Goal: Task Accomplishment & Management: Use online tool/utility

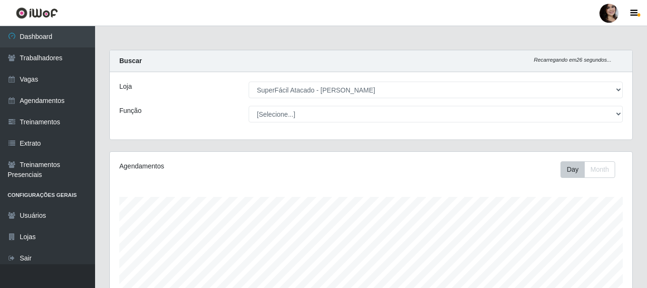
select select "399"
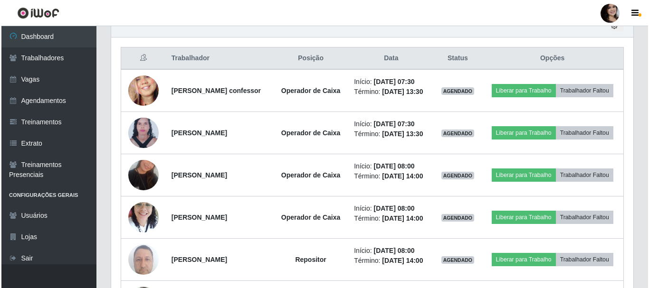
scroll to position [363, 0]
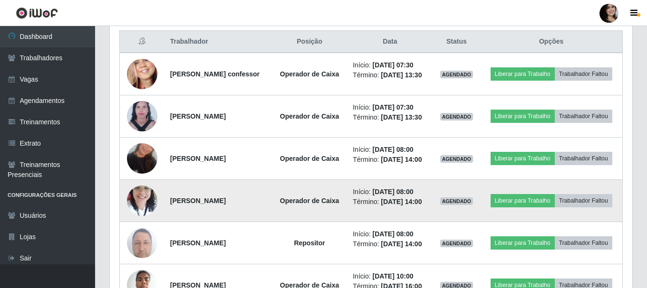
click at [142, 215] on img at bounding box center [142, 201] width 30 height 40
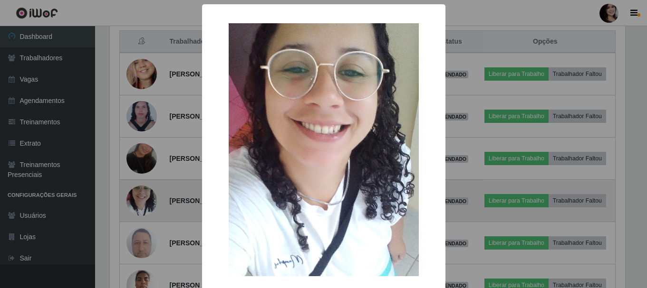
scroll to position [197, 517]
click at [142, 215] on div "× OK Cancel" at bounding box center [324, 144] width 649 height 288
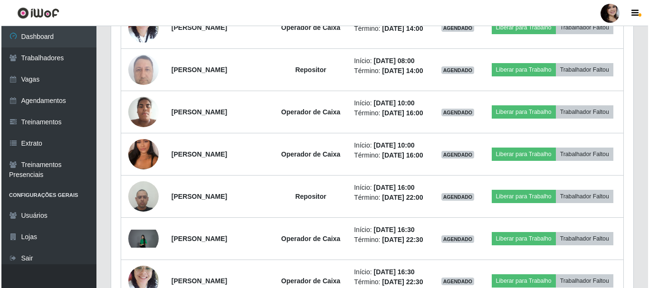
scroll to position [553, 0]
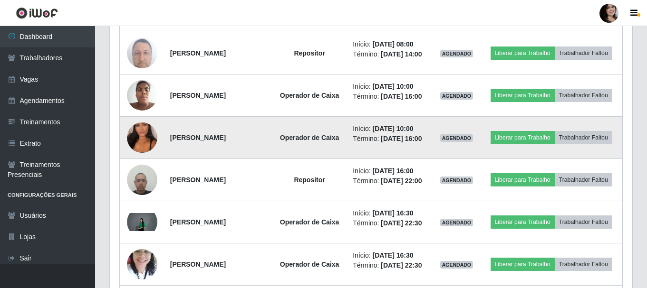
click at [141, 165] on img at bounding box center [142, 138] width 30 height 54
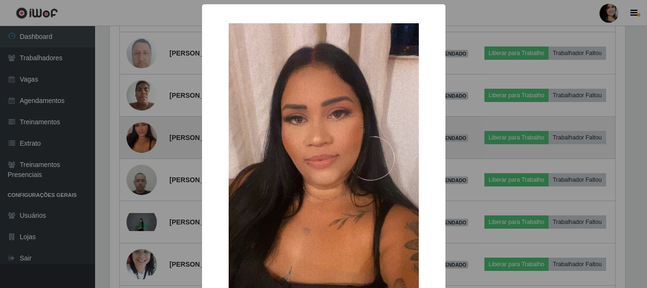
scroll to position [197, 517]
click at [141, 181] on div "× OK Cancel" at bounding box center [324, 144] width 649 height 288
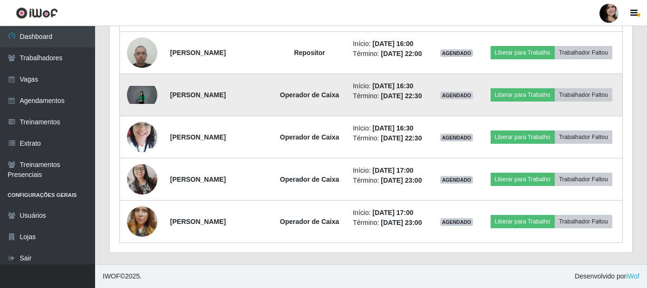
scroll to position [743, 0]
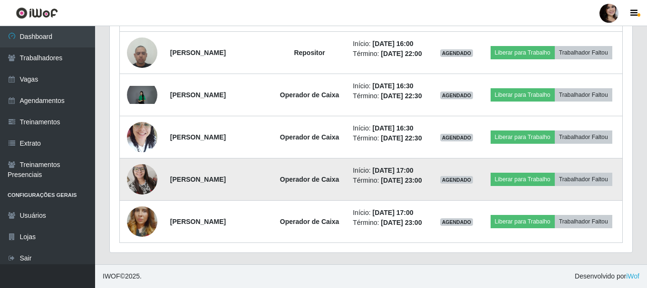
click at [142, 186] on img at bounding box center [142, 179] width 30 height 41
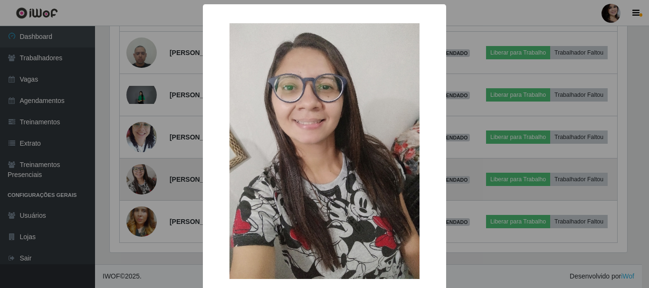
click at [142, 186] on div "× OK Cancel" at bounding box center [324, 144] width 649 height 288
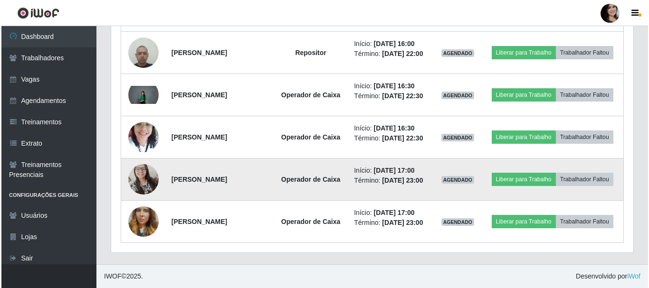
scroll to position [197, 522]
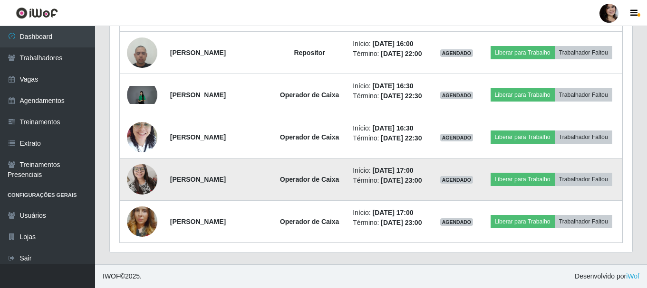
click at [142, 186] on img at bounding box center [142, 179] width 30 height 41
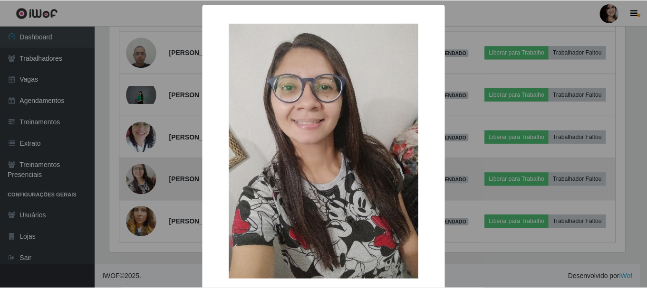
scroll to position [197, 517]
click at [142, 186] on div "× OK Cancel" at bounding box center [324, 144] width 649 height 288
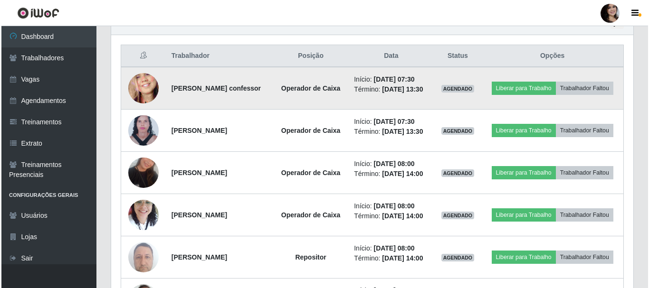
scroll to position [333, 0]
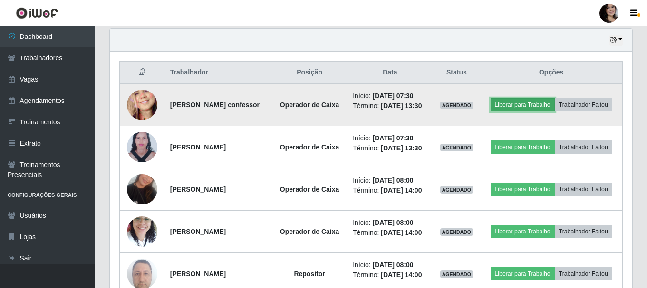
click at [542, 103] on button "Liberar para Trabalho" at bounding box center [522, 104] width 64 height 13
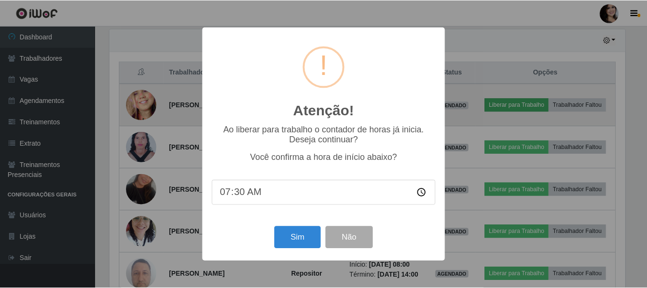
scroll to position [197, 517]
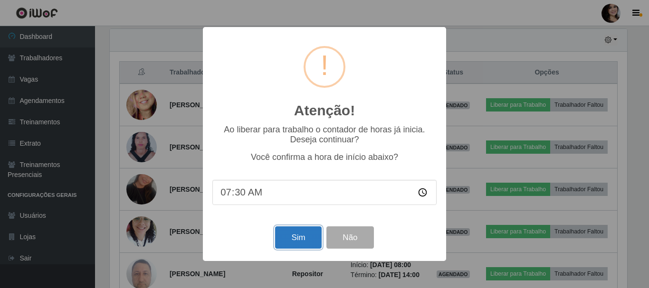
click at [289, 243] on button "Sim" at bounding box center [298, 238] width 46 height 22
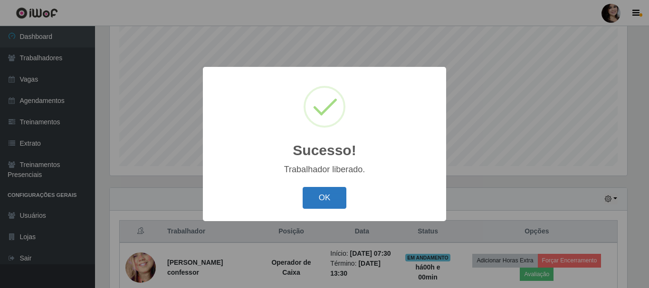
click at [313, 198] on button "OK" at bounding box center [325, 198] width 44 height 22
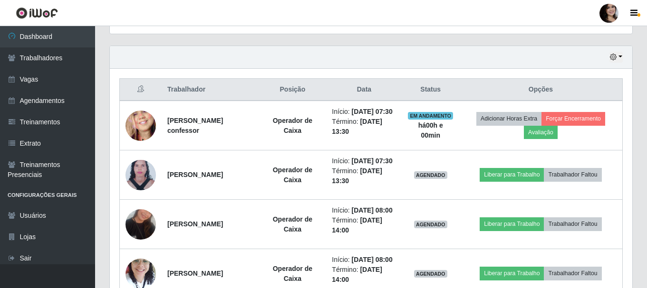
scroll to position [316, 0]
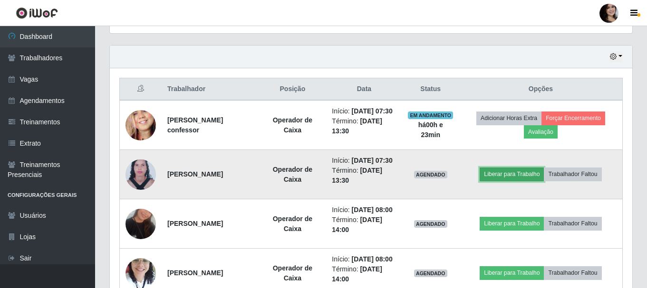
click at [516, 181] on button "Liberar para Trabalho" at bounding box center [511, 174] width 64 height 13
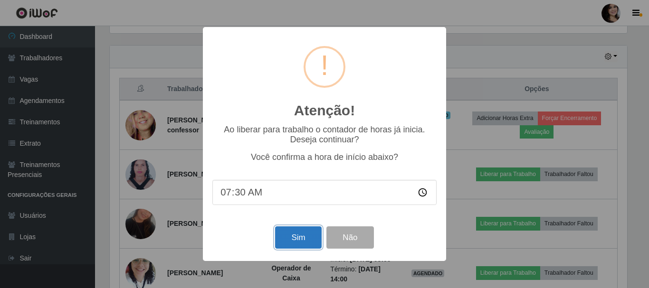
click at [295, 244] on button "Sim" at bounding box center [298, 238] width 46 height 22
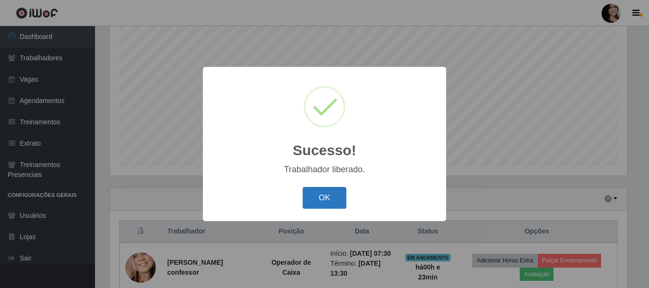
click at [318, 199] on button "OK" at bounding box center [325, 198] width 44 height 22
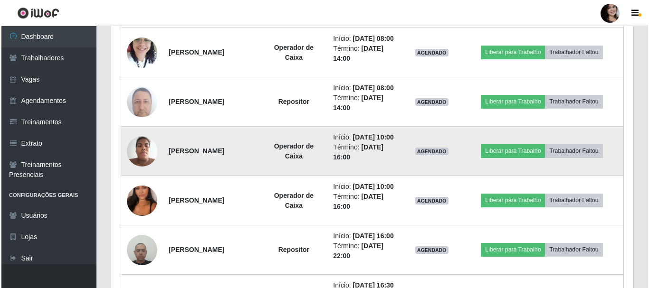
scroll to position [553, 0]
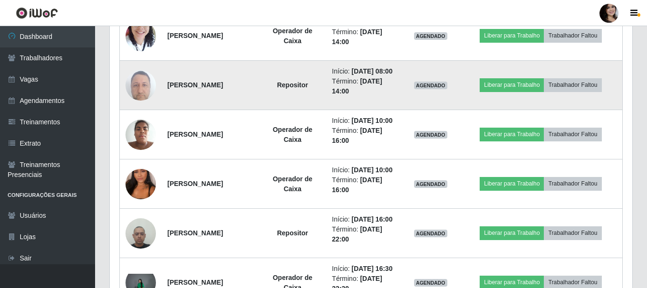
click at [143, 105] on img at bounding box center [140, 85] width 30 height 40
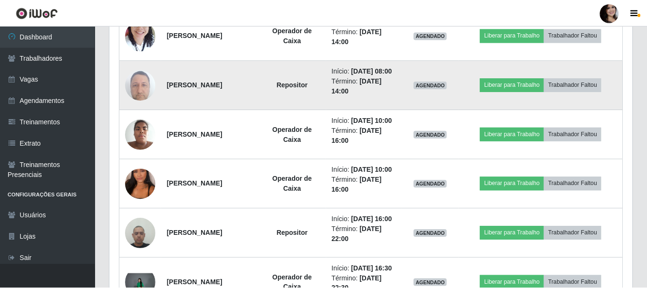
scroll to position [197, 517]
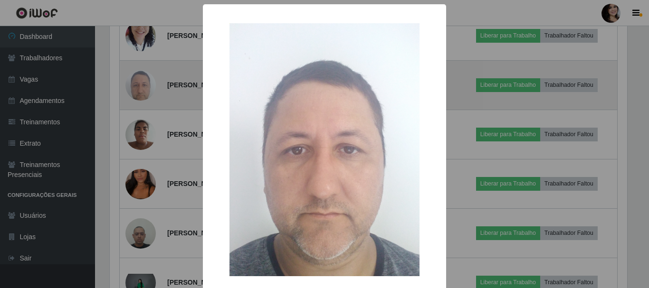
click at [143, 135] on div "× OK Cancel" at bounding box center [324, 144] width 649 height 288
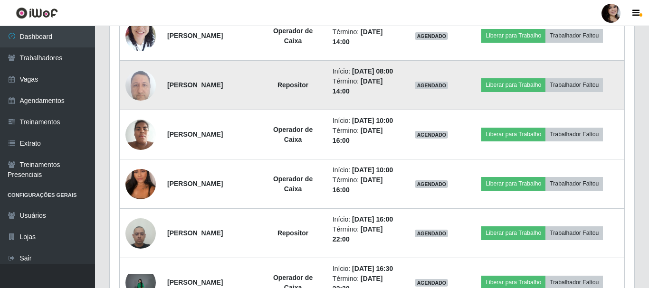
scroll to position [197, 522]
click at [508, 92] on button "Liberar para Trabalho" at bounding box center [511, 84] width 64 height 13
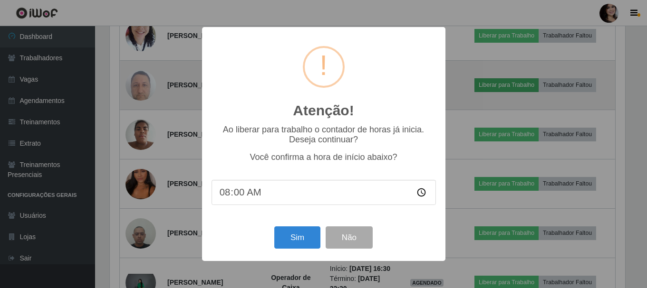
scroll to position [197, 517]
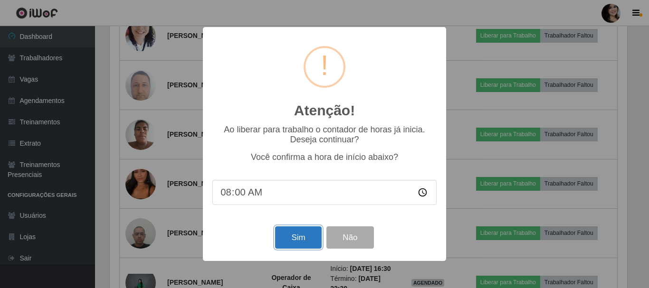
click at [306, 235] on button "Sim" at bounding box center [298, 238] width 46 height 22
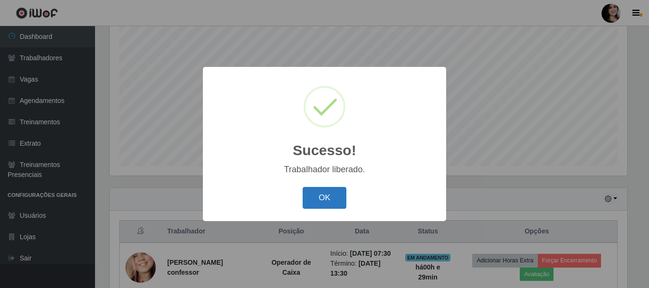
click at [340, 200] on button "OK" at bounding box center [325, 198] width 44 height 22
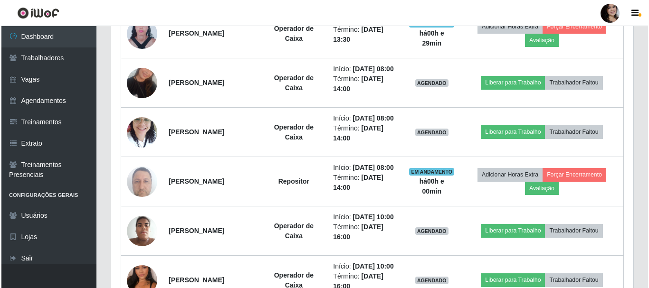
scroll to position [458, 0]
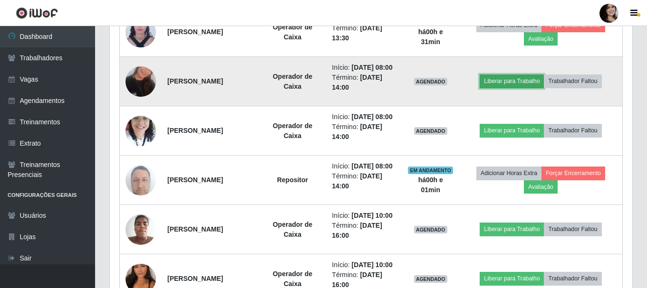
click at [521, 88] on button "Liberar para Trabalho" at bounding box center [511, 81] width 64 height 13
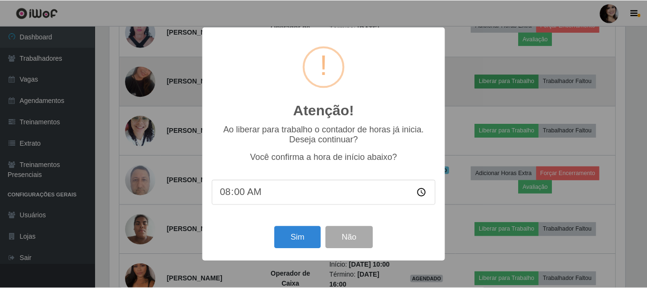
scroll to position [197, 517]
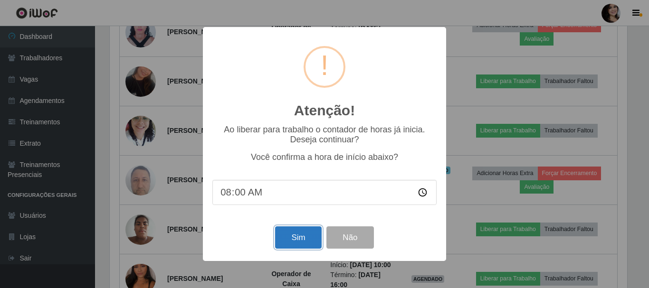
click at [305, 239] on button "Sim" at bounding box center [298, 238] width 46 height 22
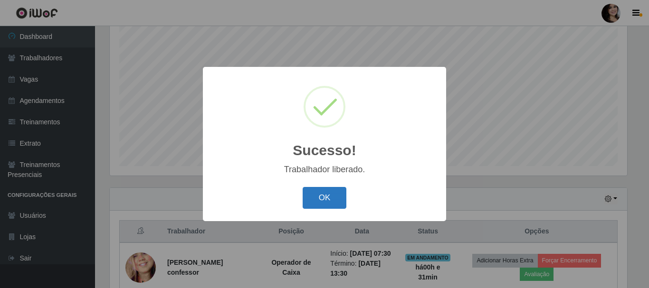
click at [330, 196] on button "OK" at bounding box center [325, 198] width 44 height 22
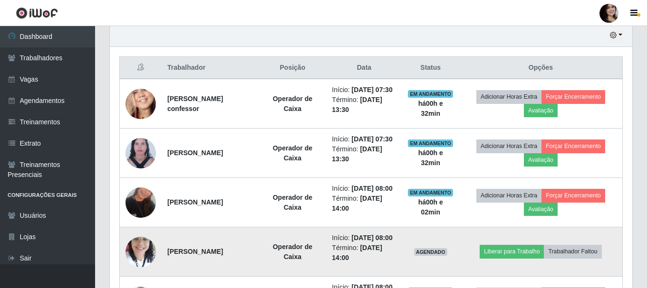
scroll to position [363, 0]
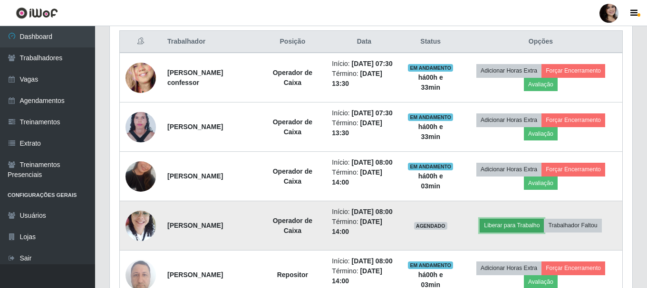
click at [517, 232] on button "Liberar para Trabalho" at bounding box center [511, 225] width 64 height 13
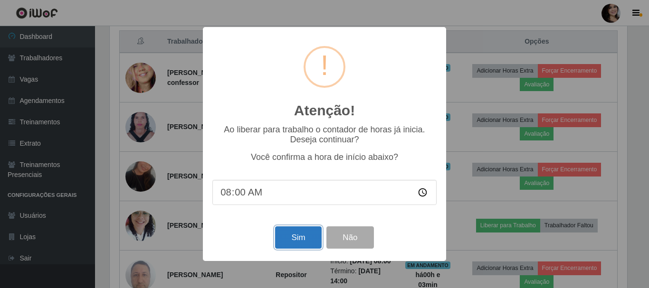
click at [297, 245] on button "Sim" at bounding box center [298, 238] width 46 height 22
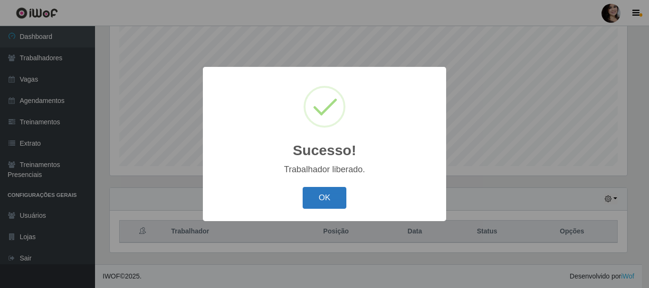
click at [317, 200] on button "OK" at bounding box center [325, 198] width 44 height 22
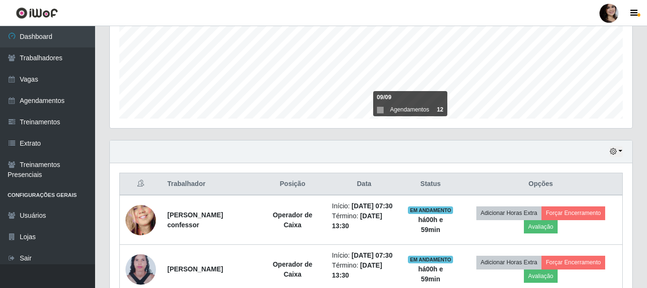
scroll to position [0, 0]
